Goal: Information Seeking & Learning: Learn about a topic

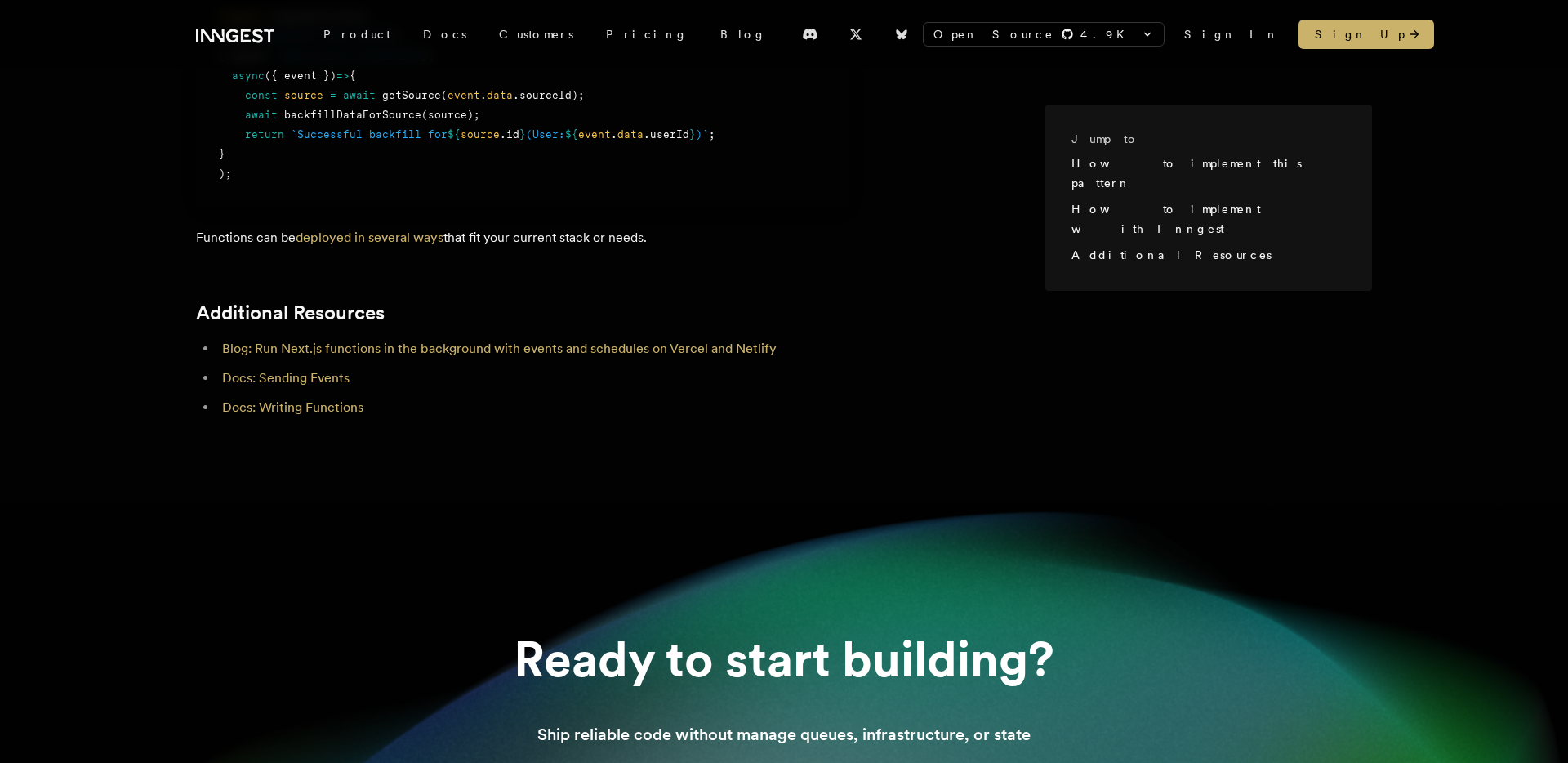
scroll to position [1931, 0]
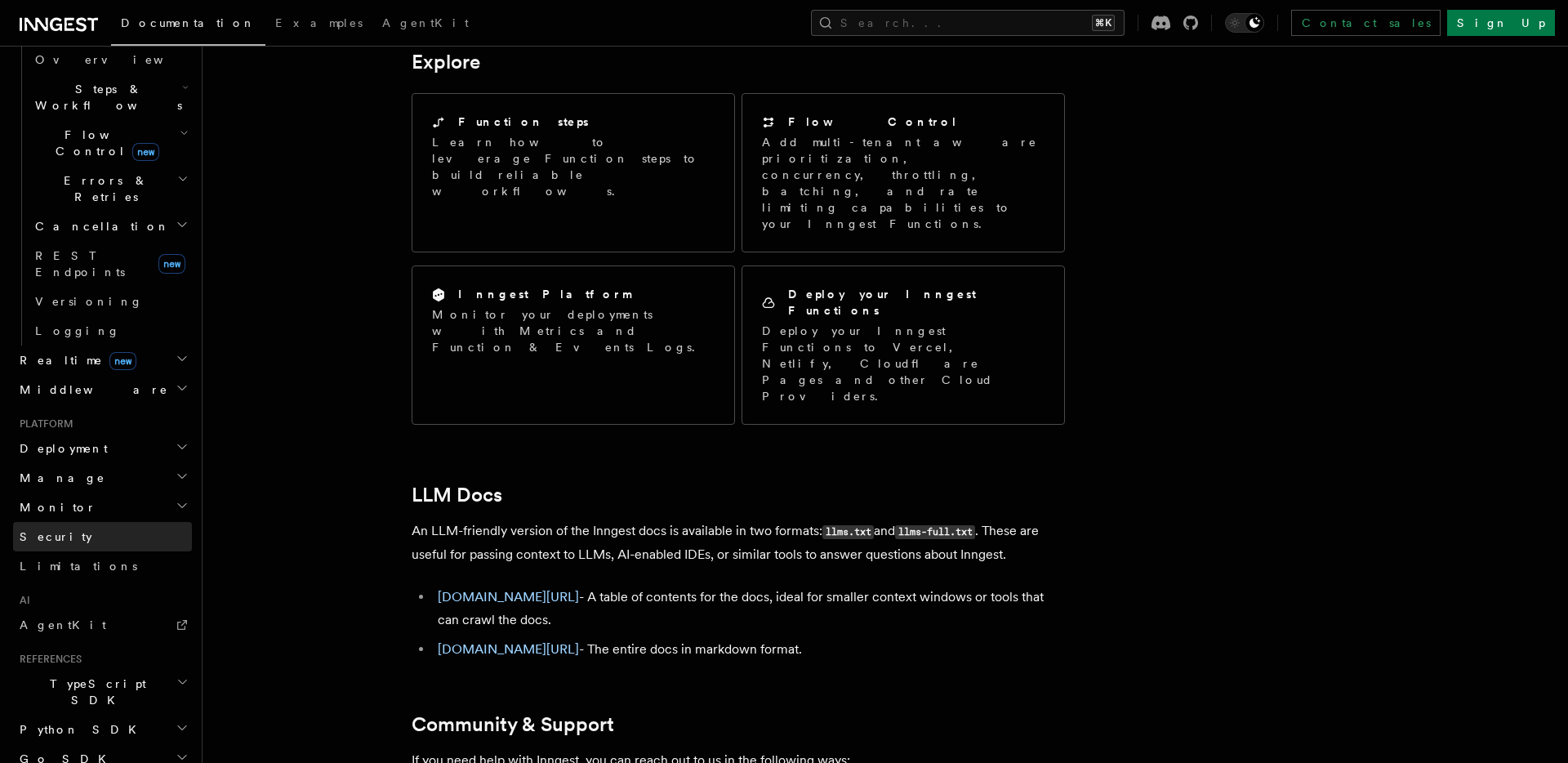
scroll to position [577, 0]
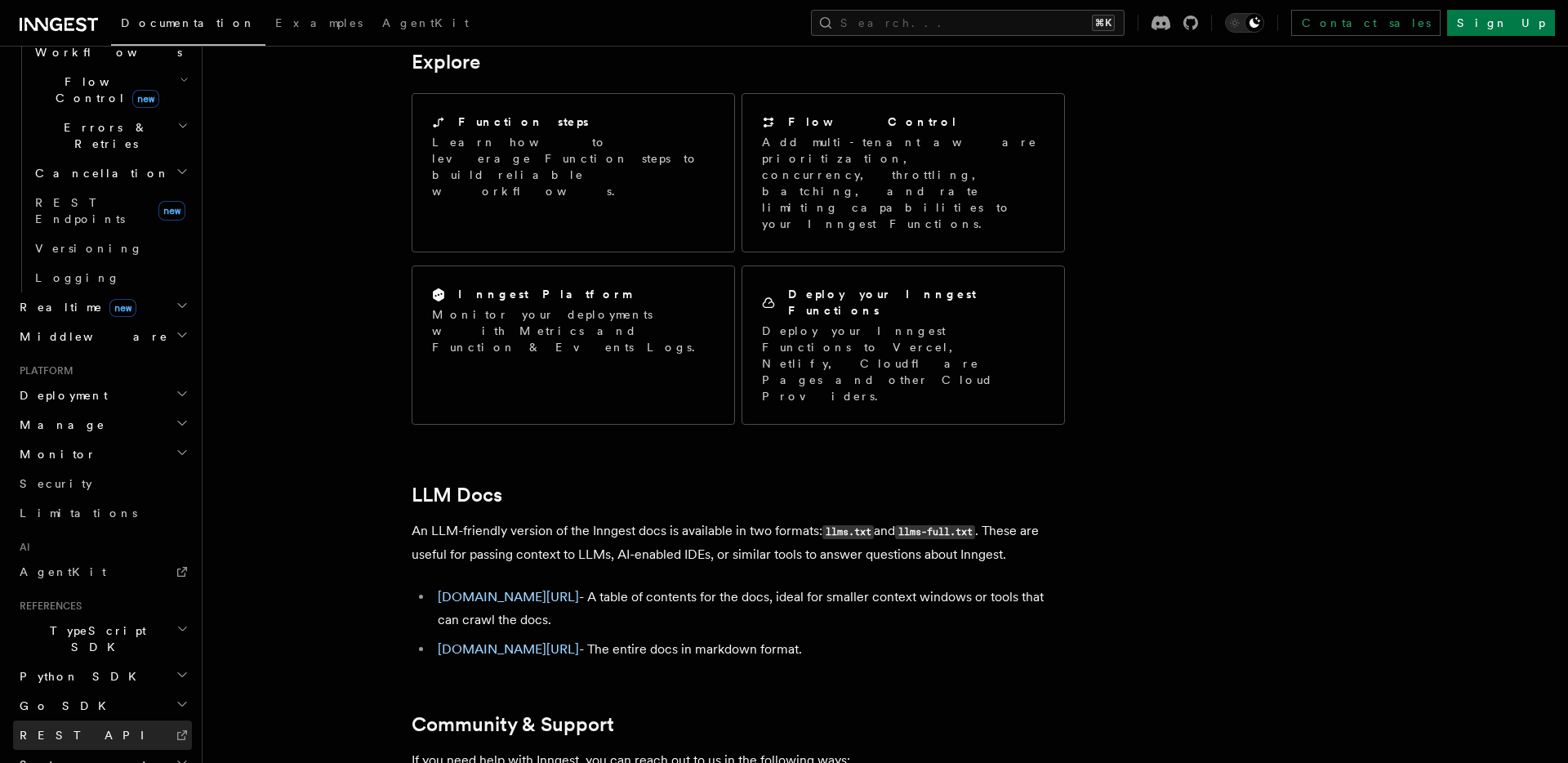
click at [73, 721] on link "REST API" at bounding box center [102, 735] width 179 height 29
